Goal: Complete application form: Complete application form

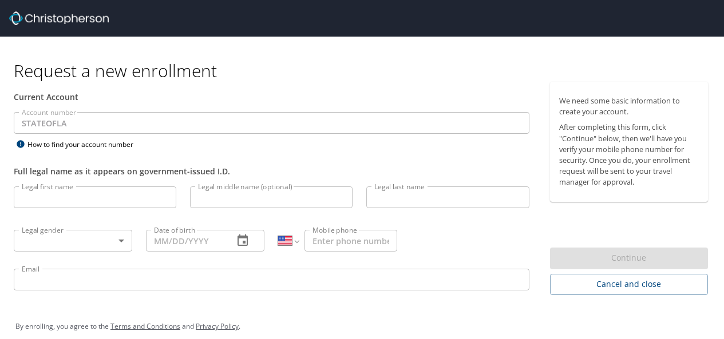
select select "US"
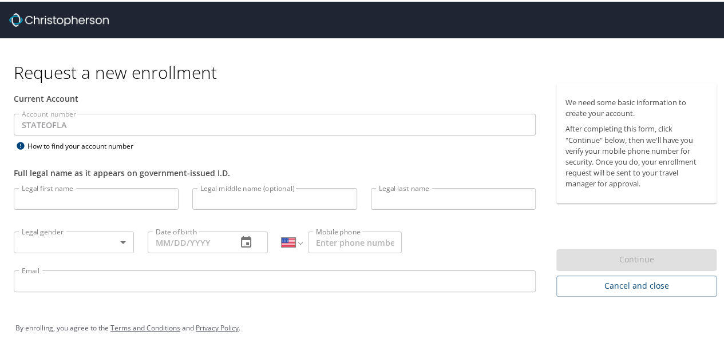
click at [332, 50] on div "Request a new enrollment" at bounding box center [369, 59] width 711 height 45
click at [100, 206] on input "Legal first name" at bounding box center [96, 197] width 165 height 22
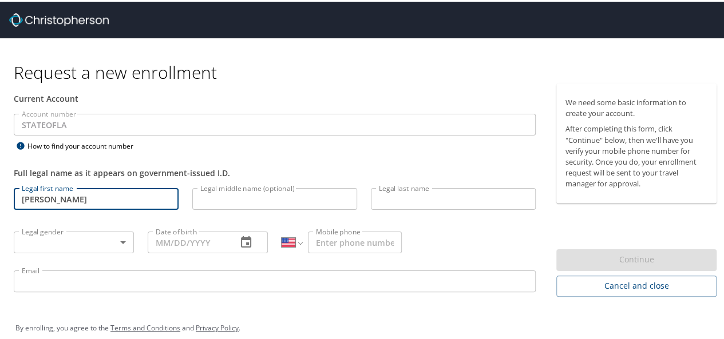
type input "[PERSON_NAME]"
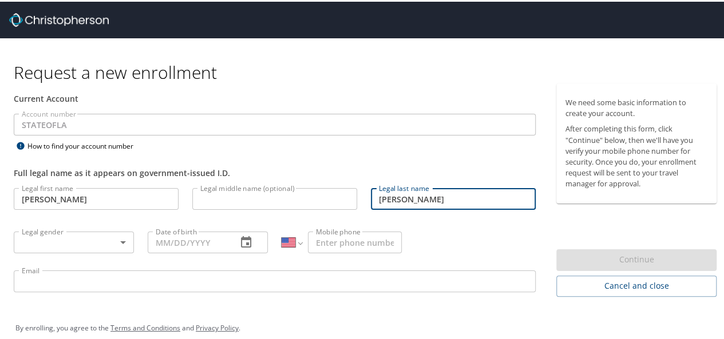
type input "[PERSON_NAME]"
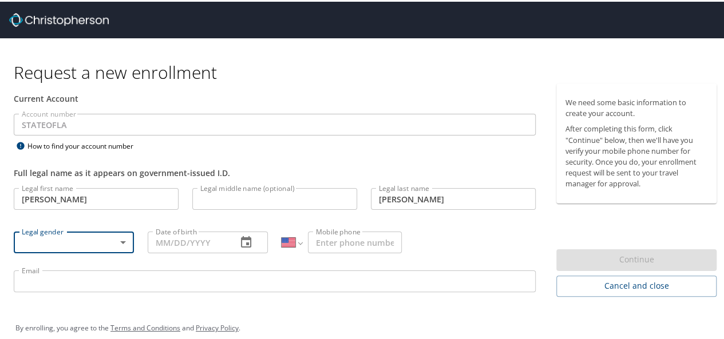
click at [109, 244] on body "Request a new enrollment Current Account Account number STATEOFLA Account numbe…" at bounding box center [366, 169] width 732 height 339
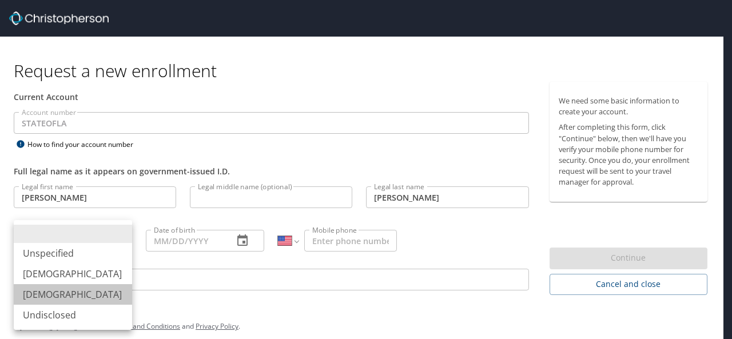
click at [92, 295] on li "[DEMOGRAPHIC_DATA]" at bounding box center [73, 294] width 118 height 21
type input "[DEMOGRAPHIC_DATA]"
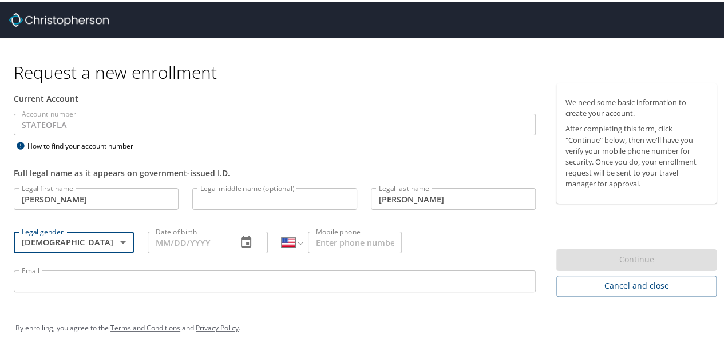
click at [178, 237] on input "Date of birth" at bounding box center [188, 241] width 80 height 22
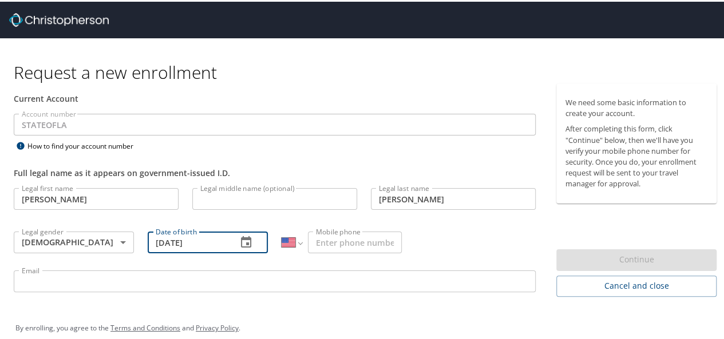
type input "[DATE]"
click at [331, 238] on input "Mobile phone" at bounding box center [355, 241] width 94 height 22
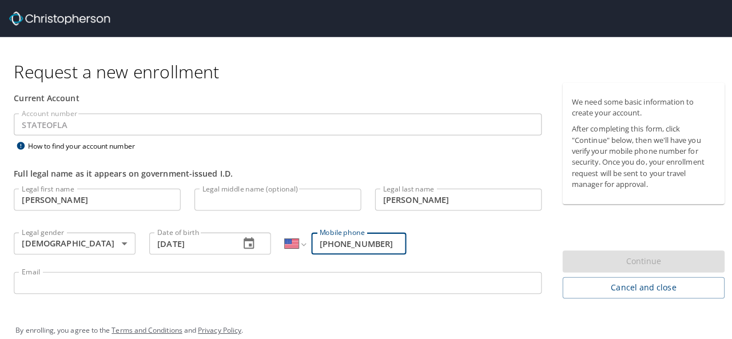
scroll to position [13, 0]
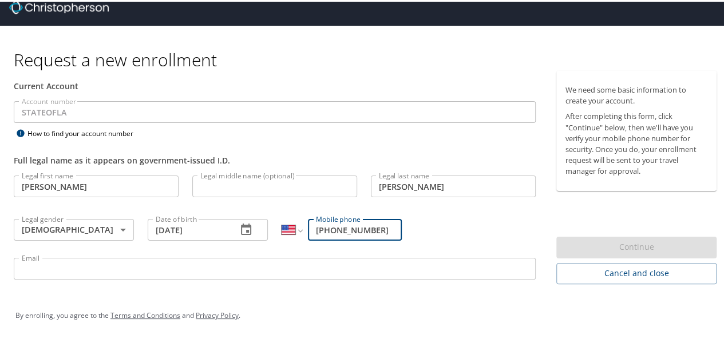
type input "[PHONE_NUMBER]"
click at [278, 264] on input "Email" at bounding box center [275, 267] width 522 height 22
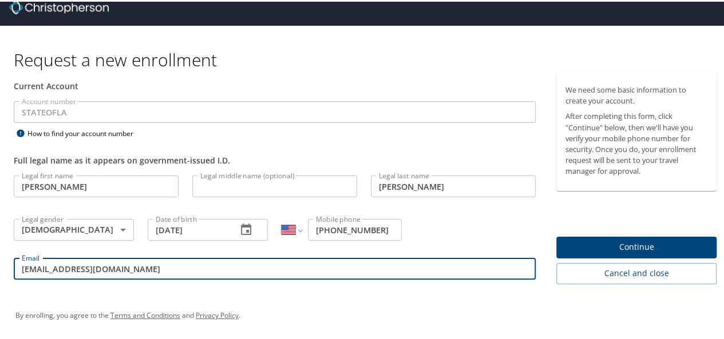
type input "[EMAIL_ADDRESS][DOMAIN_NAME]"
click at [633, 241] on span "Continue" at bounding box center [636, 245] width 142 height 14
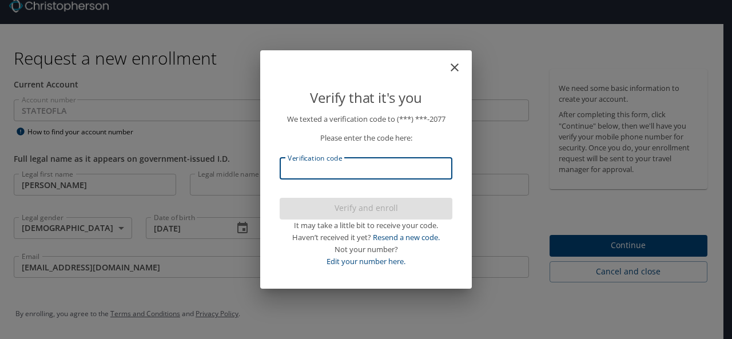
click at [370, 170] on input "Verification code" at bounding box center [366, 169] width 173 height 22
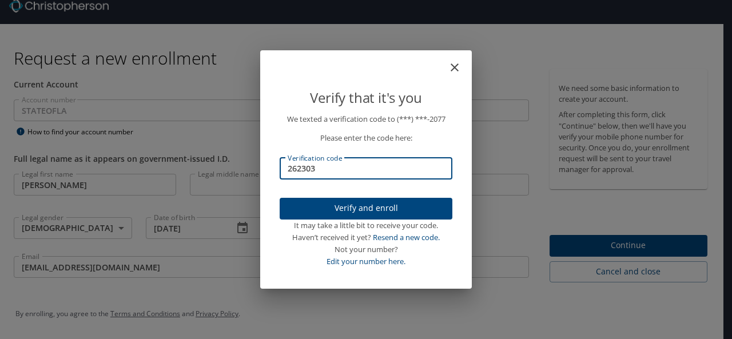
type input "262303"
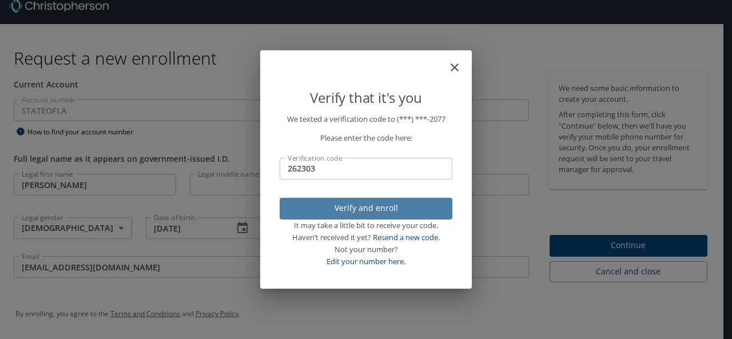
click at [368, 210] on span "Verify and enroll" at bounding box center [366, 208] width 154 height 14
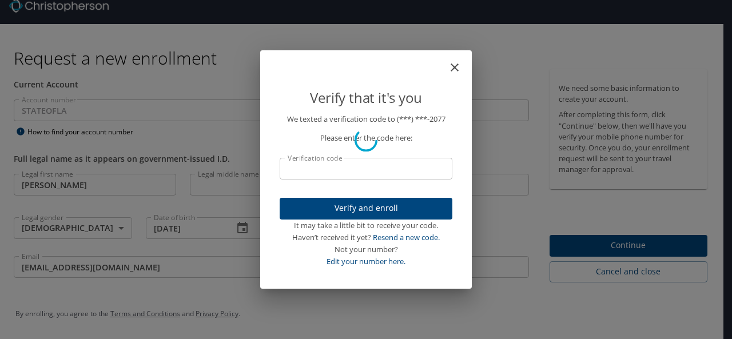
click at [600, 237] on div "Verify that it's you We texted a verification code to (***) ***- 2077 Please en…" at bounding box center [366, 169] width 732 height 339
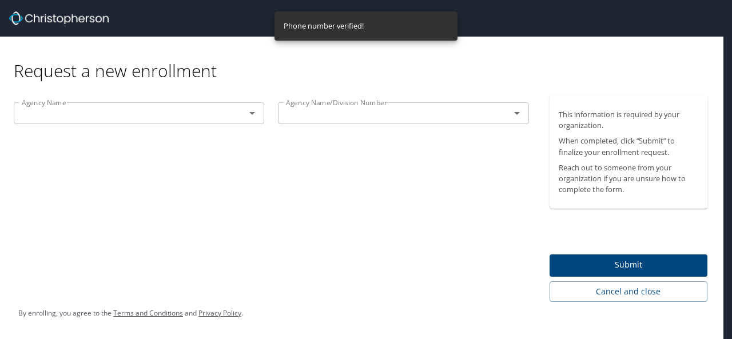
scroll to position [0, 0]
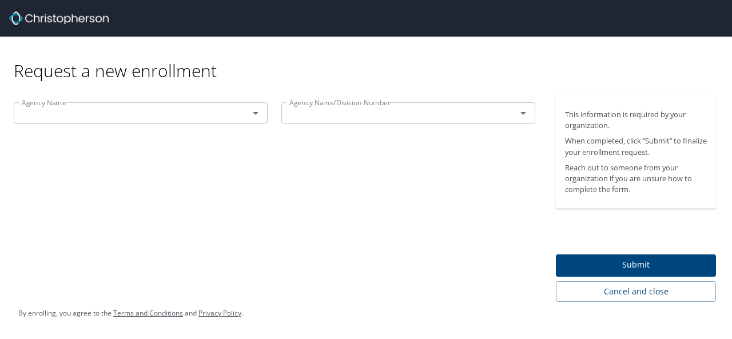
click at [242, 126] on p at bounding box center [141, 125] width 254 height 3
click at [257, 117] on icon "Open" at bounding box center [256, 113] width 14 height 14
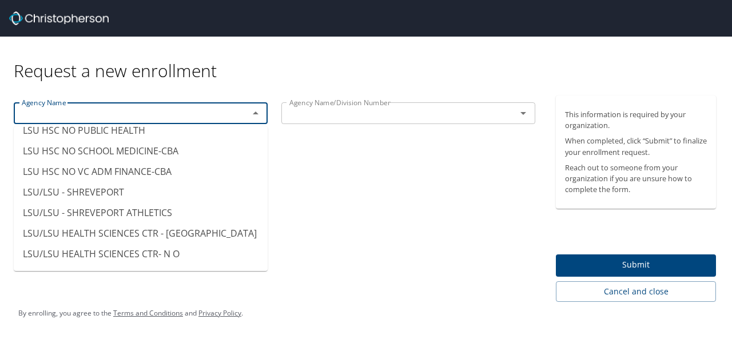
scroll to position [5694, 0]
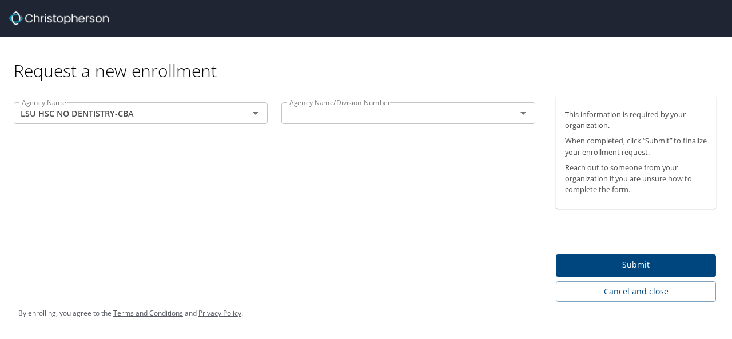
type input "LSU HSC NO DENTISTRY-CBA"
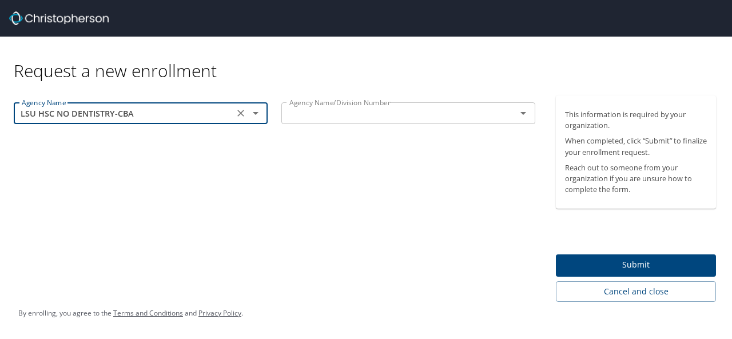
click at [246, 114] on icon "Clear" at bounding box center [240, 113] width 11 height 11
click at [249, 116] on icon "Open" at bounding box center [256, 113] width 14 height 14
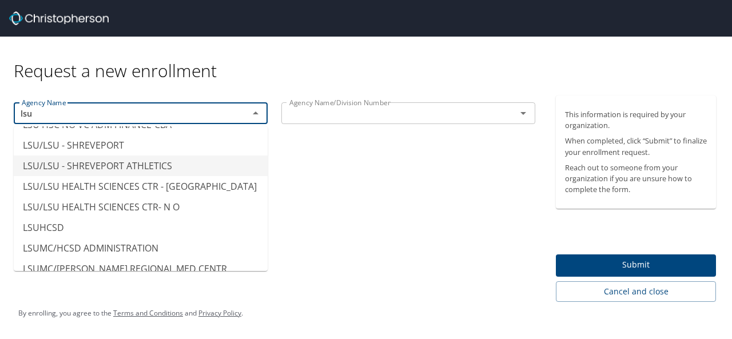
scroll to position [144, 0]
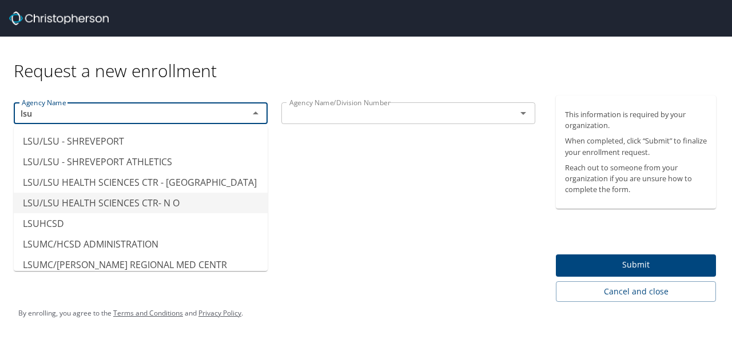
click at [188, 213] on li "LSU/LSU HEALTH SCIENCES CTR- N O" at bounding box center [141, 203] width 254 height 21
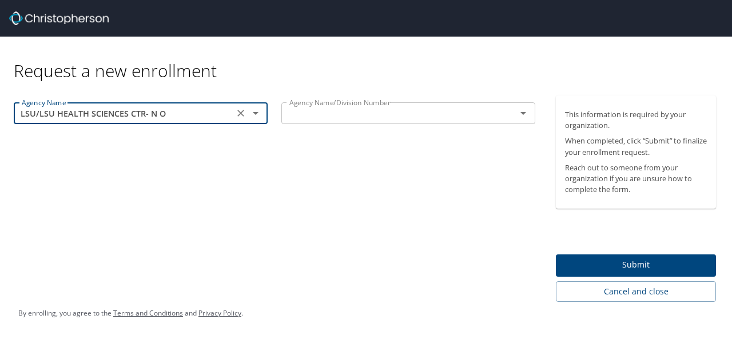
type input "LSU/LSU HEALTH SCIENCES CTR- N O"
click at [344, 113] on input "text" at bounding box center [391, 113] width 213 height 15
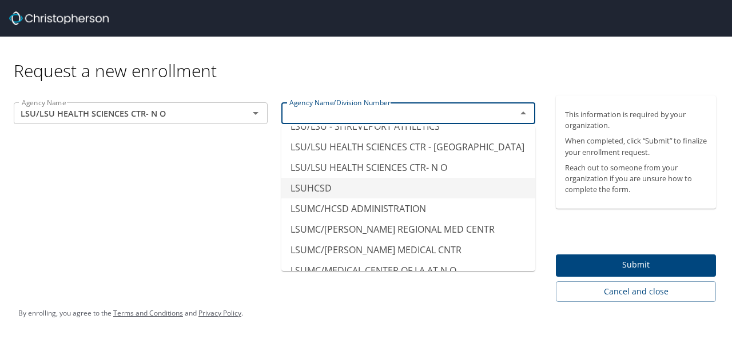
scroll to position [5761, 0]
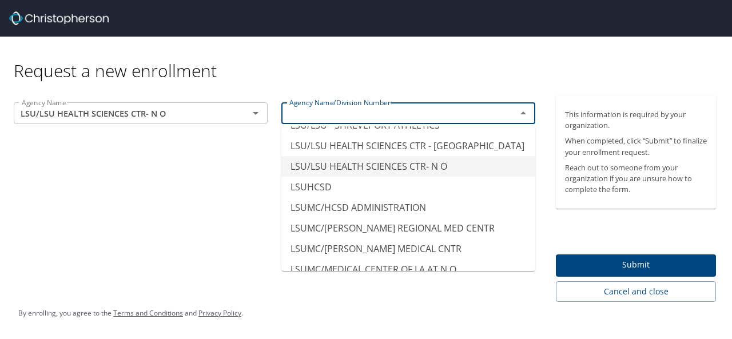
click at [421, 177] on li "LSU/LSU HEALTH SCIENCES CTR- N O" at bounding box center [408, 166] width 254 height 21
type input "LSU/LSU HEALTH SCIENCES CTR- N O"
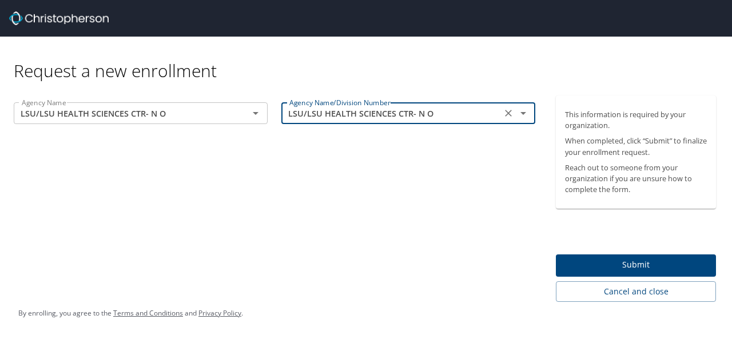
click at [326, 214] on div "Agency Name LSU/LSU HEALTH SCIENCES CTR- N O Agency Name Agency Name/Division N…" at bounding box center [274, 199] width 549 height 206
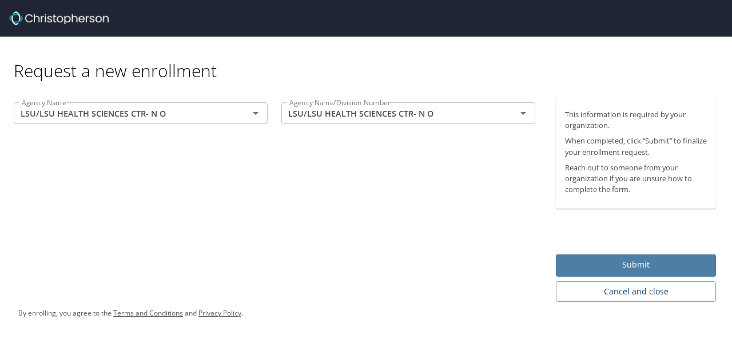
click at [585, 263] on span "Submit" at bounding box center [636, 265] width 142 height 14
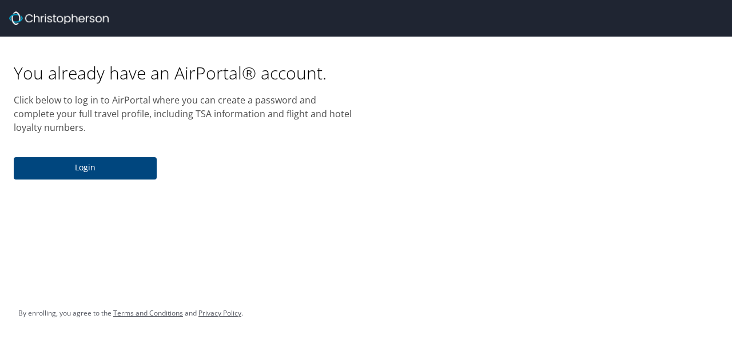
click at [125, 167] on span "Login" at bounding box center [85, 168] width 125 height 14
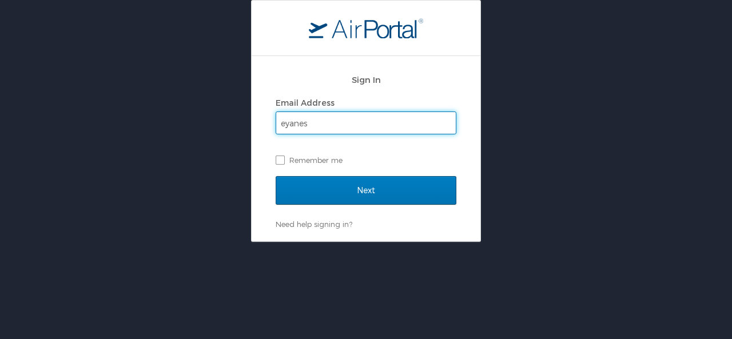
type input "[EMAIL_ADDRESS][DOMAIN_NAME]"
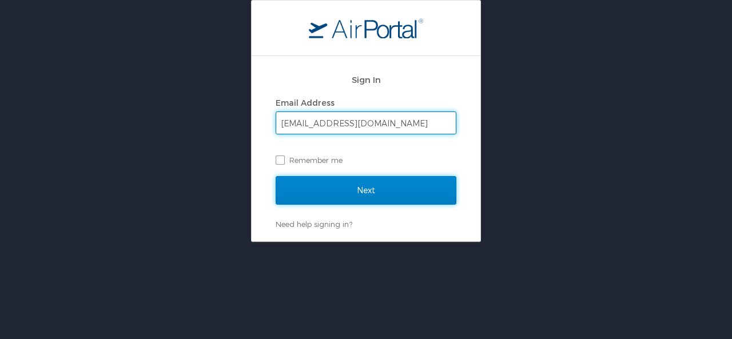
click at [357, 186] on input "Next" at bounding box center [366, 190] width 181 height 29
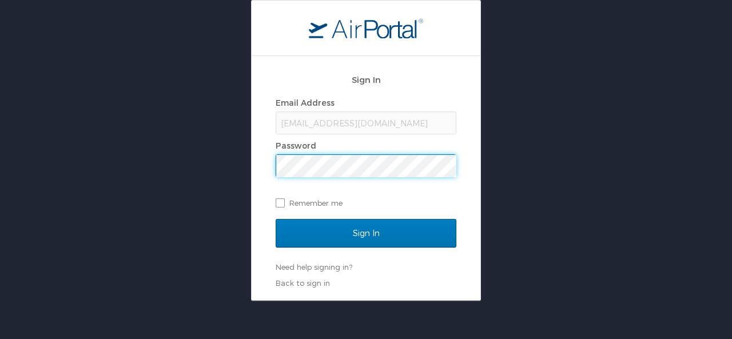
click at [276, 219] on input "Sign In" at bounding box center [366, 233] width 181 height 29
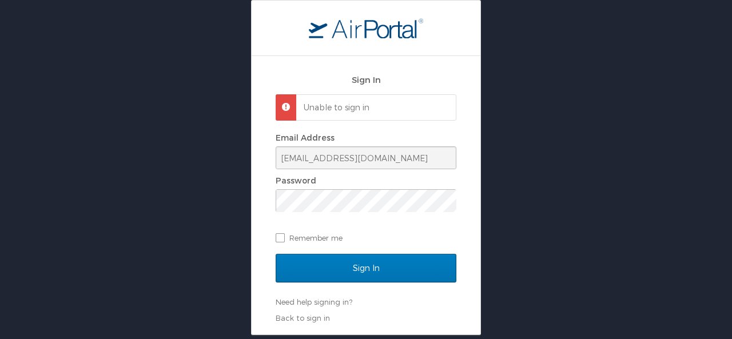
click at [198, 114] on div "Sign In Unable to sign in Email Address [EMAIL_ADDRESS][DOMAIN_NAME] Password R…" at bounding box center [366, 167] width 732 height 335
